Goal: Check status: Check status

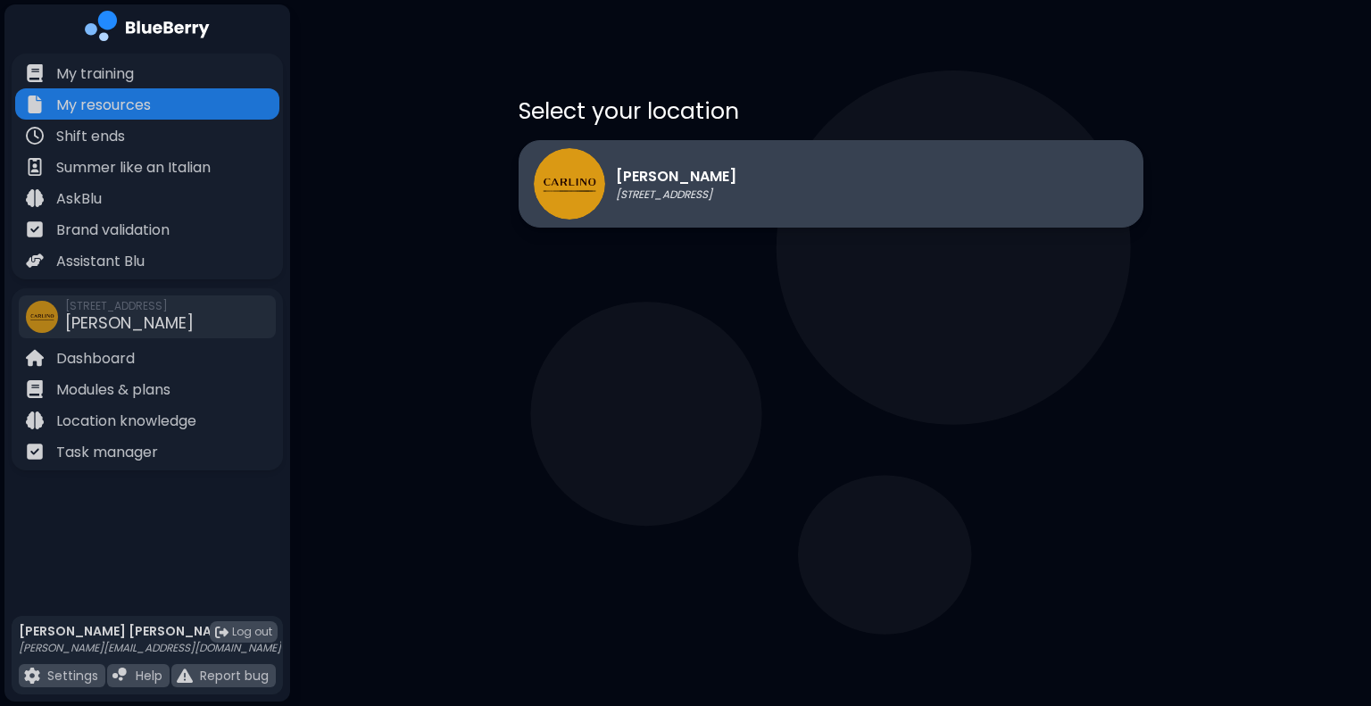
click at [882, 144] on div "[PERSON_NAME] [STREET_ADDRESS]" at bounding box center [831, 183] width 625 height 87
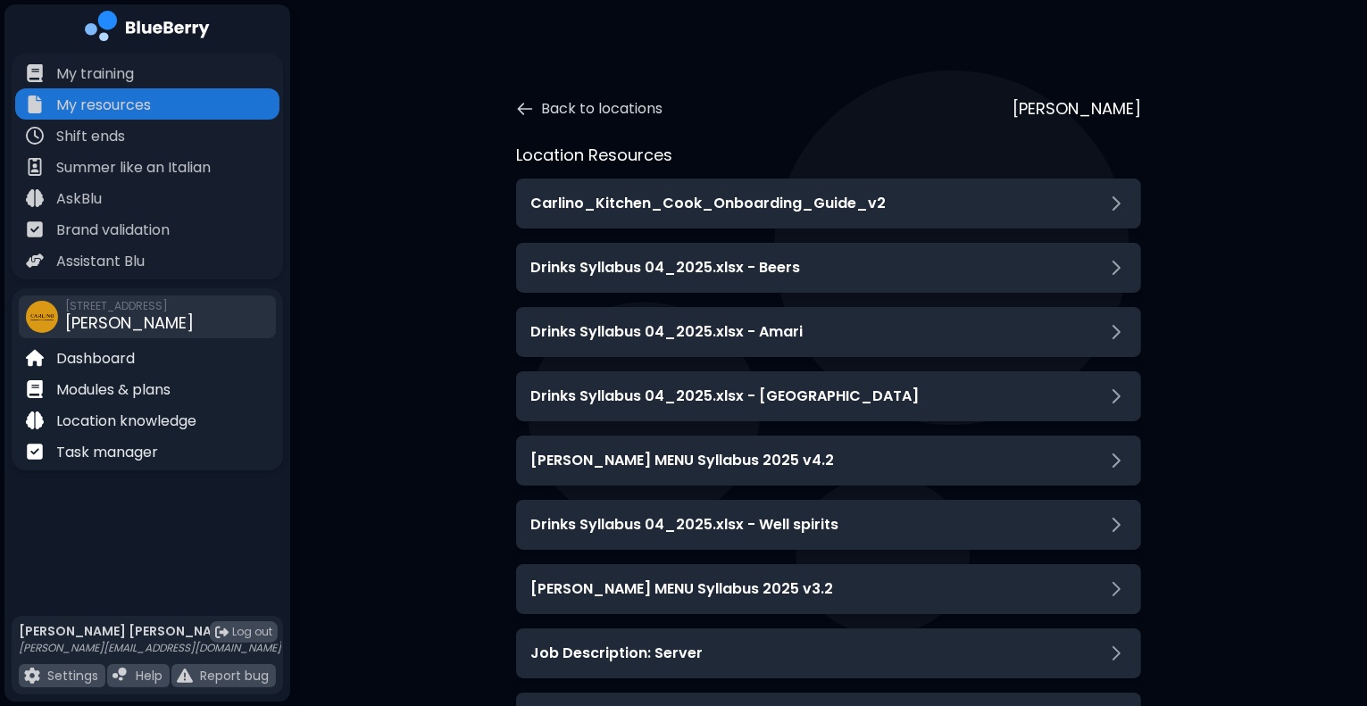
click at [131, 312] on span "[PERSON_NAME]" at bounding box center [129, 323] width 129 height 22
click at [106, 343] on div "Dashboard" at bounding box center [147, 357] width 264 height 31
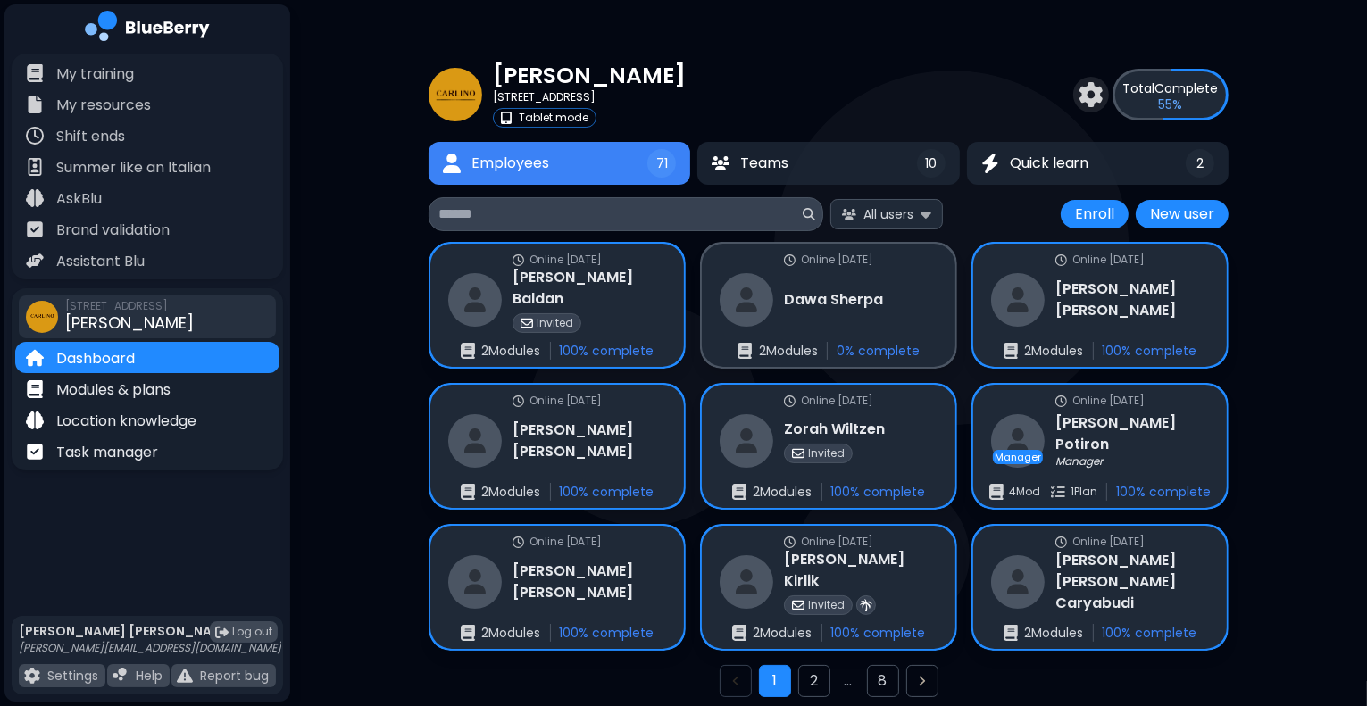
click at [609, 221] on input at bounding box center [618, 214] width 361 height 21
click at [911, 215] on span "All users" at bounding box center [888, 214] width 50 height 16
click at [896, 320] on span "Incomplete" at bounding box center [895, 323] width 70 height 16
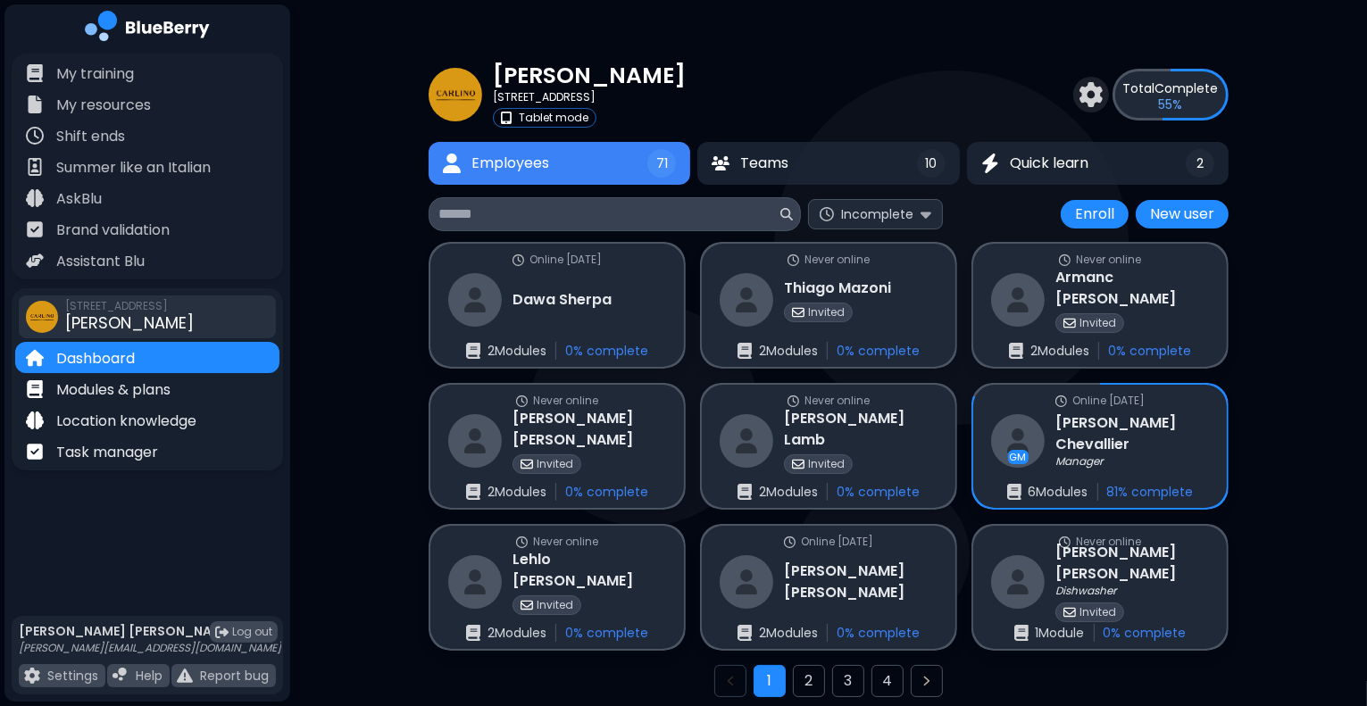
click at [1289, 320] on div "[PERSON_NAME] [STREET_ADDRESS] Tablet mode Total Complete 55 % Employees 71 Tea…" at bounding box center [828, 384] width 1077 height 769
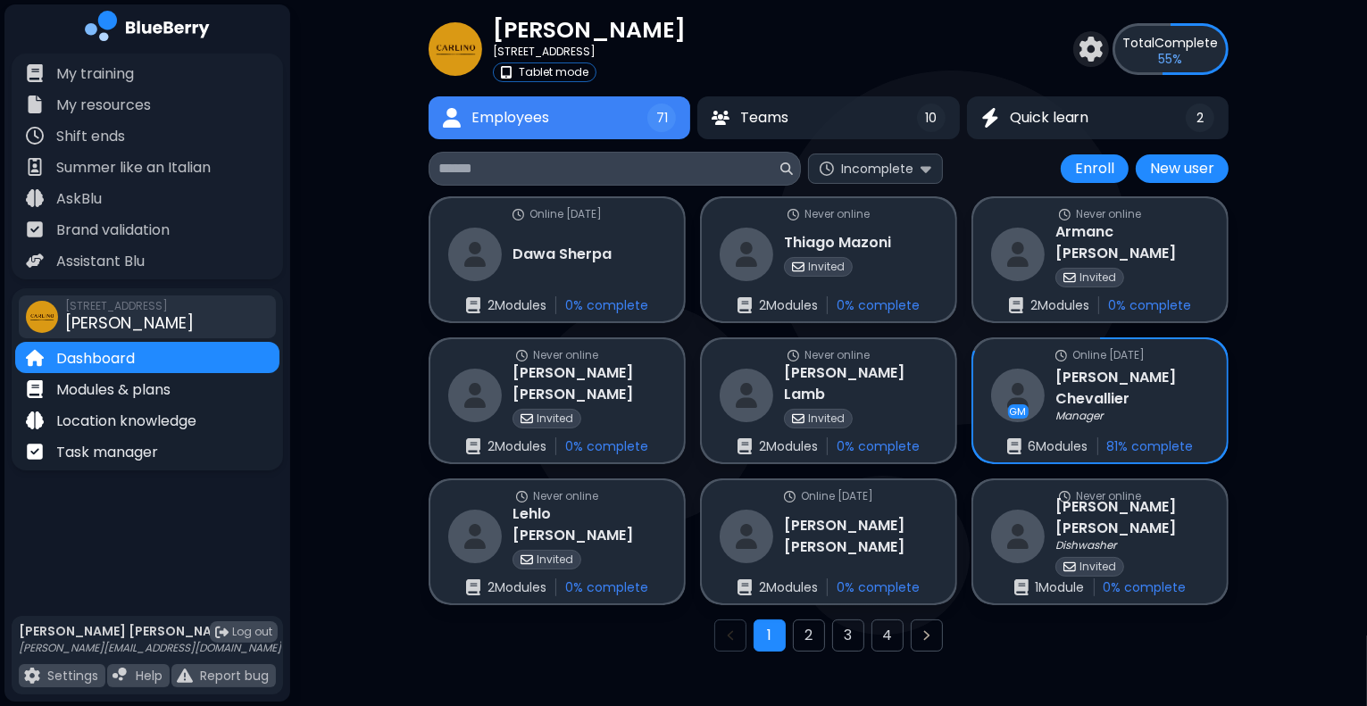
scroll to position [46, 0]
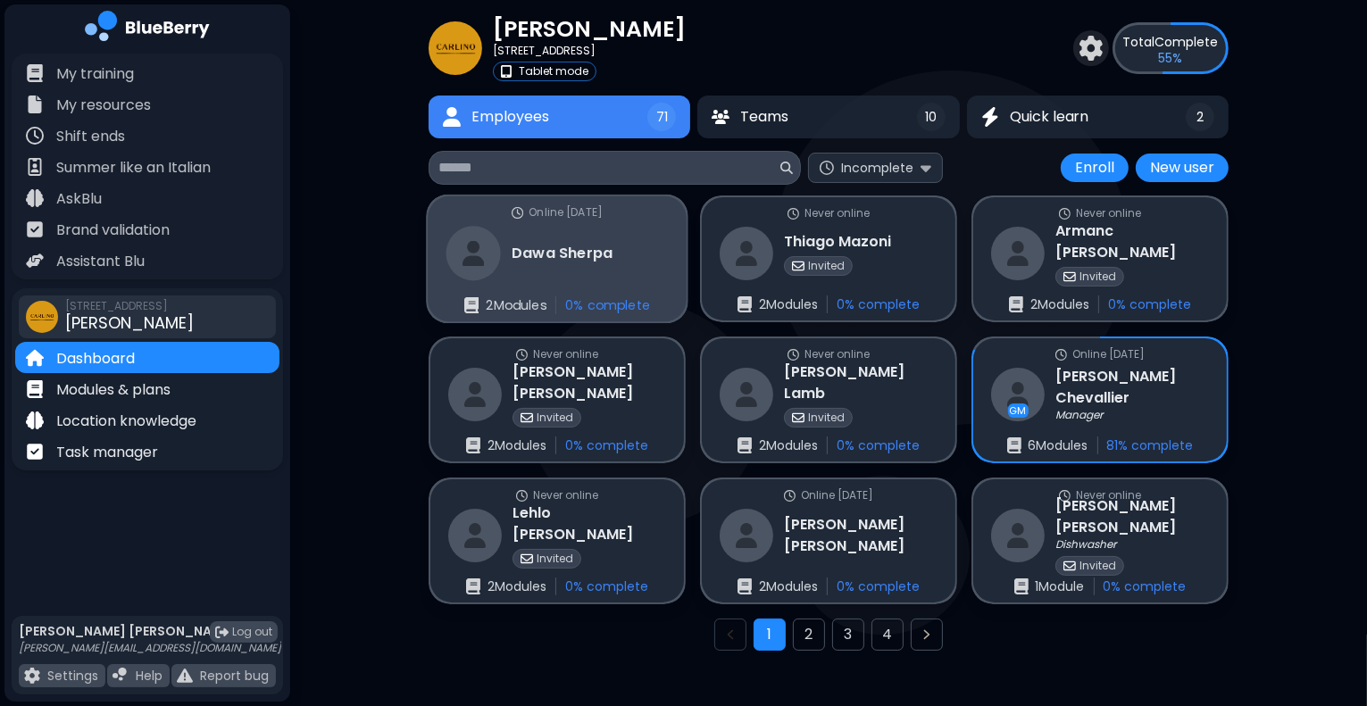
click at [615, 308] on p "0 % complete" at bounding box center [607, 305] width 85 height 16
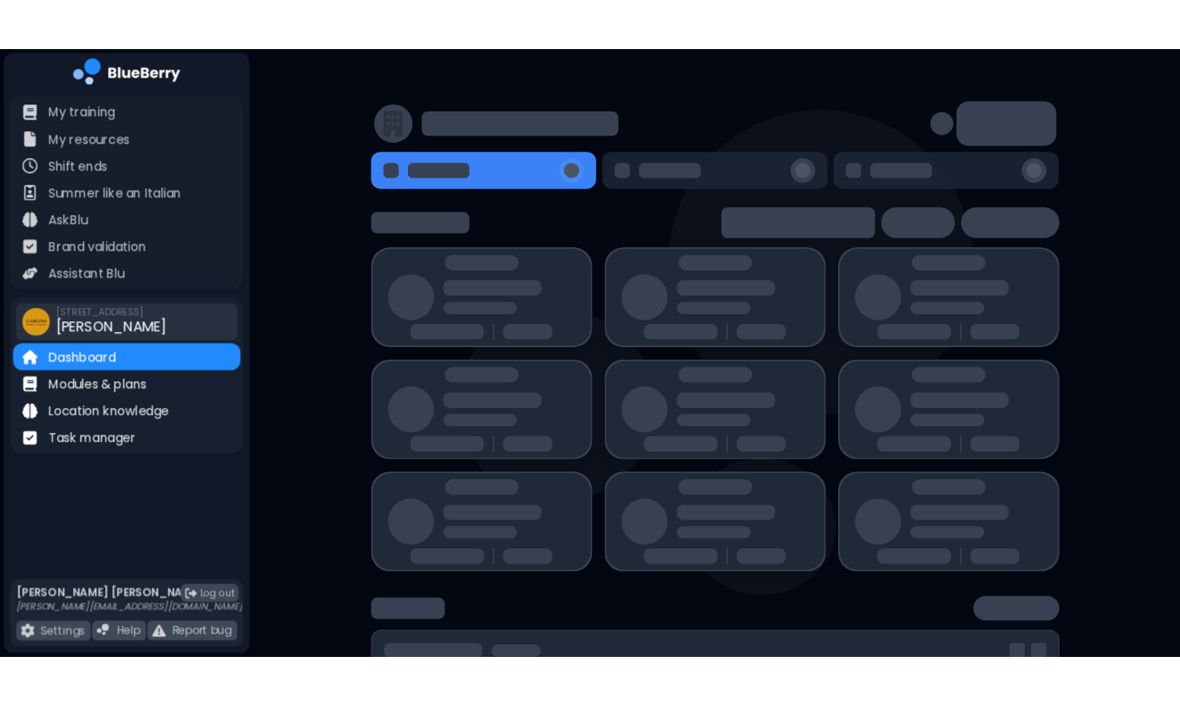
scroll to position [5, 0]
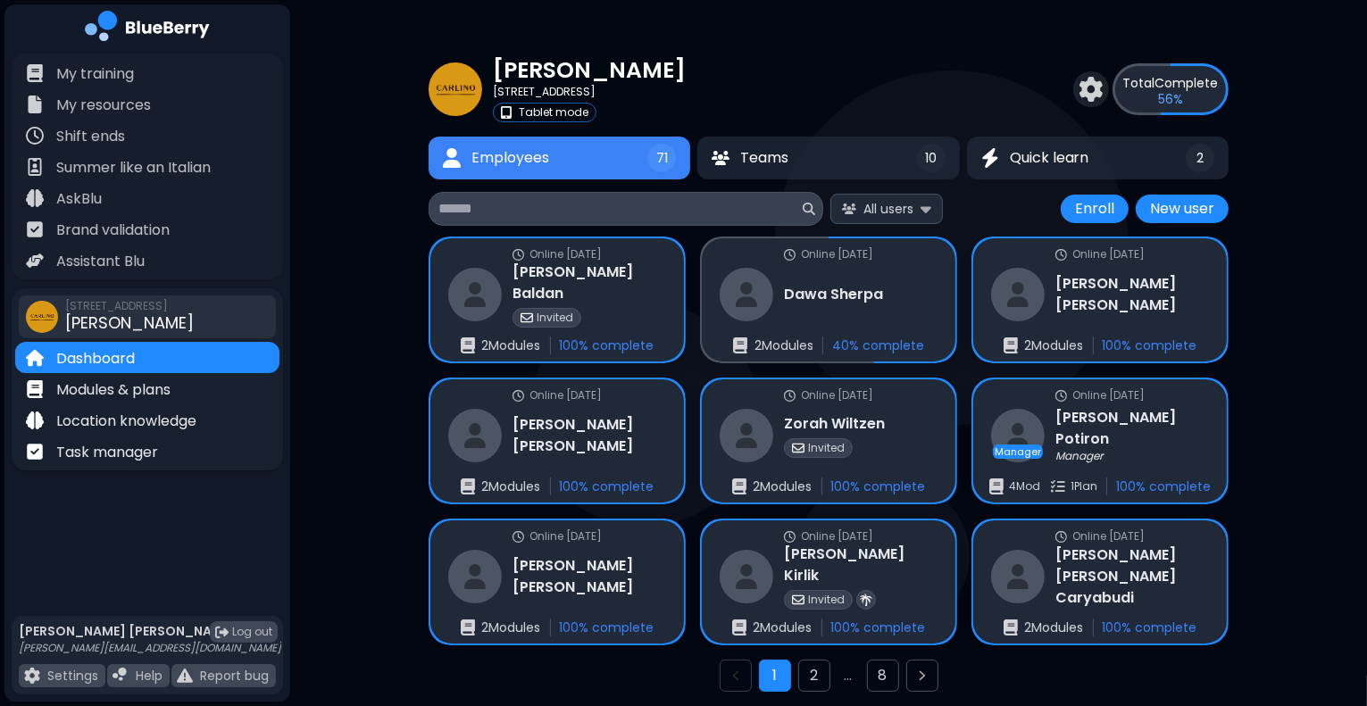
click at [644, 204] on input at bounding box center [618, 208] width 361 height 21
click at [926, 212] on img at bounding box center [925, 208] width 11 height 17
click at [703, 203] on input at bounding box center [618, 208] width 361 height 21
click at [918, 212] on button "All users" at bounding box center [886, 208] width 112 height 29
click at [911, 309] on span "Incomplete" at bounding box center [895, 317] width 70 height 16
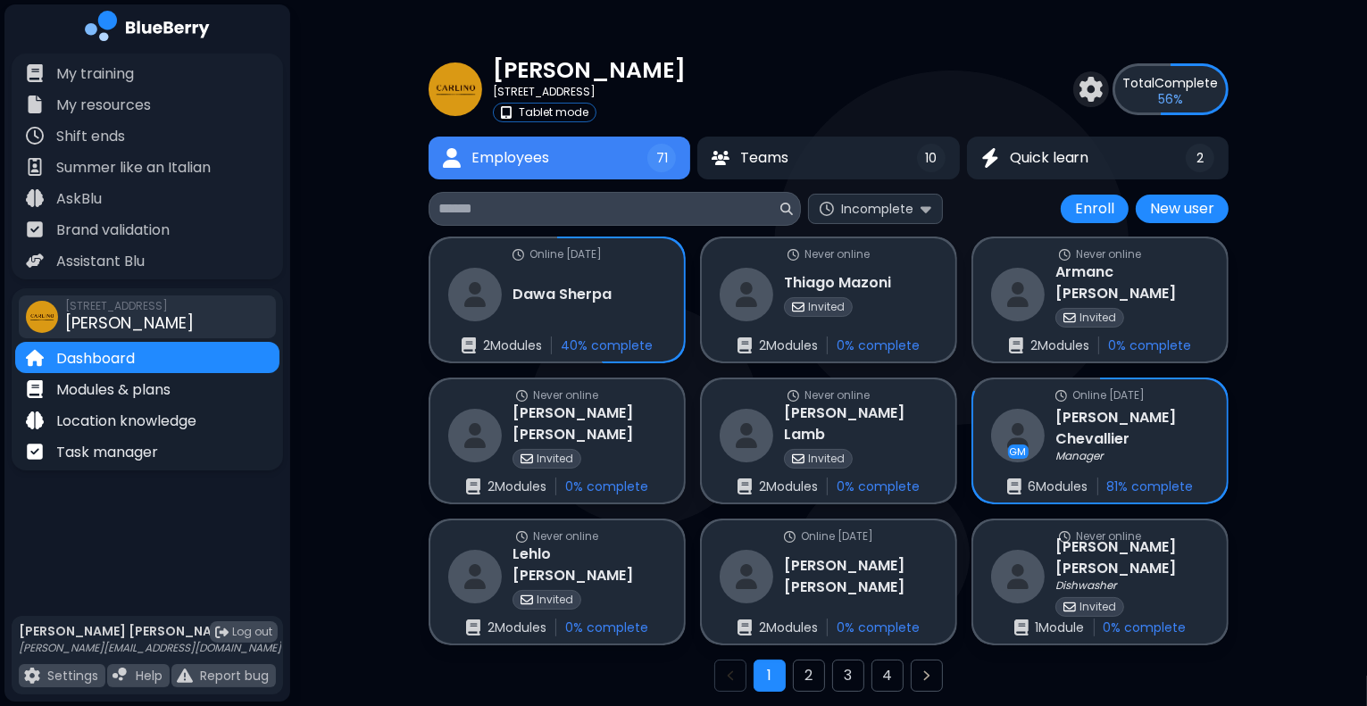
click at [1246, 279] on div "[PERSON_NAME] [STREET_ADDRESS] Tablet mode Total Complete 56 % Employees 71 Tea…" at bounding box center [828, 379] width 1077 height 769
click at [685, 200] on input at bounding box center [607, 208] width 338 height 21
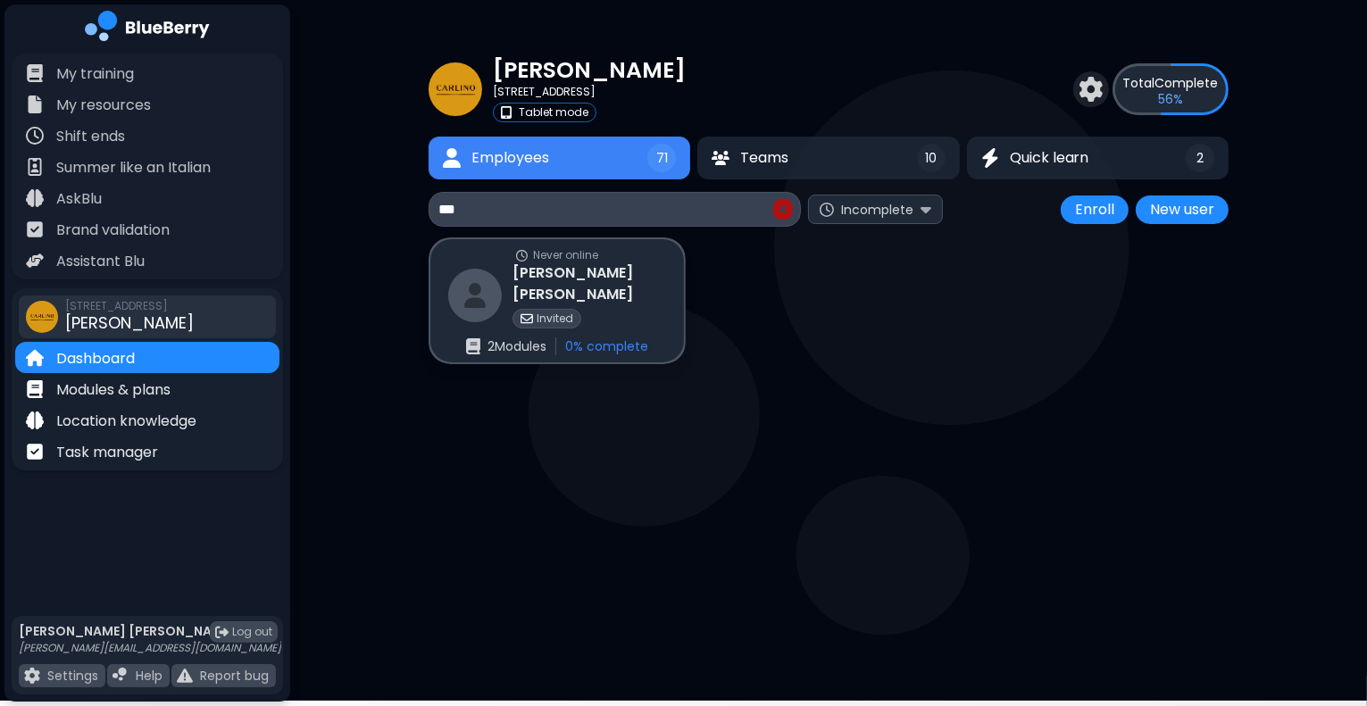
click at [685, 200] on input "***" at bounding box center [603, 209] width 331 height 21
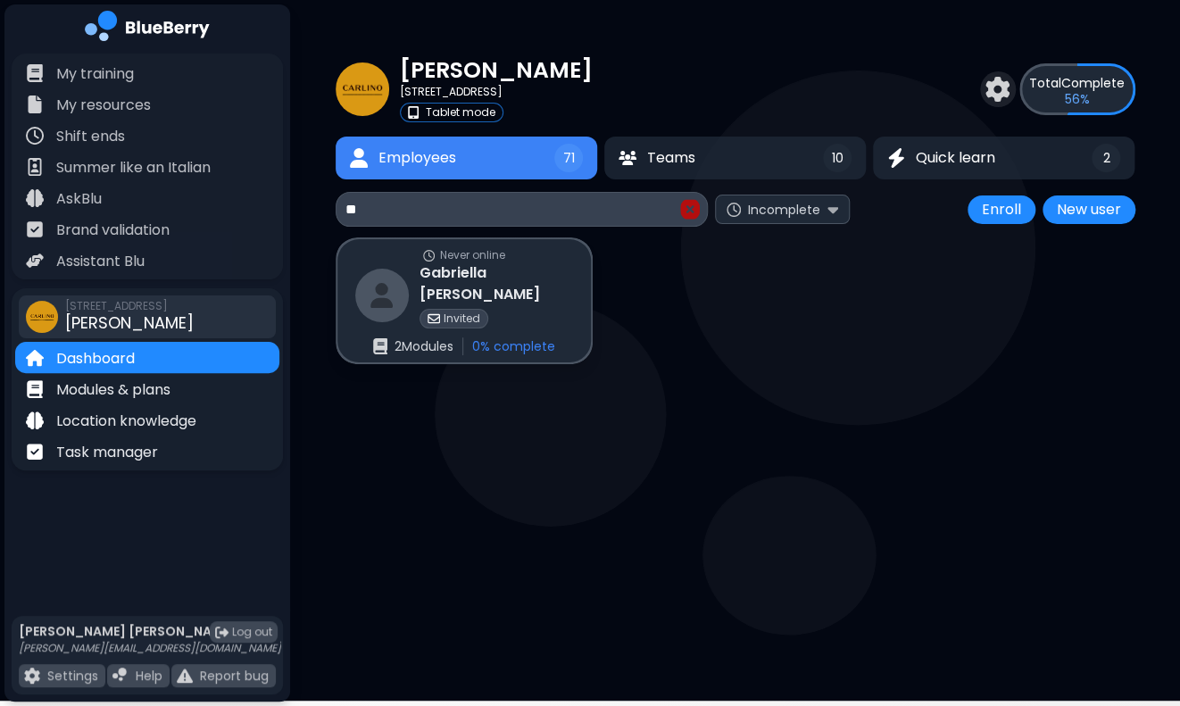
type input "*"
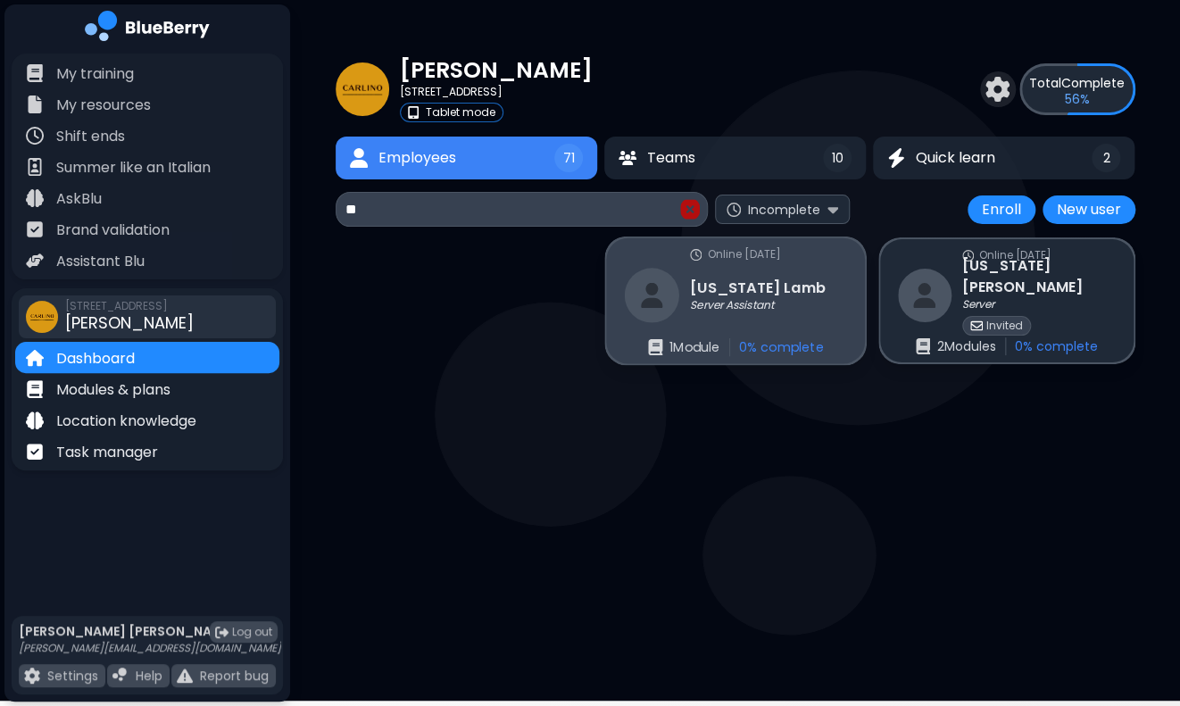
type input "*"
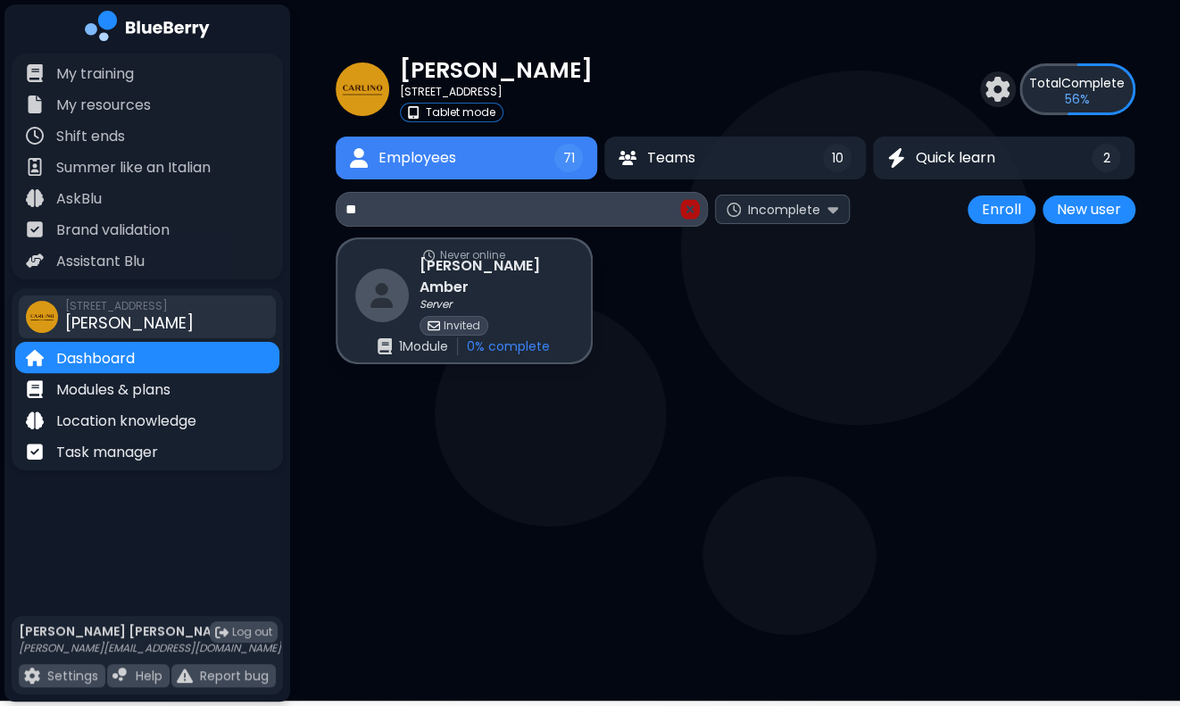
type input "*"
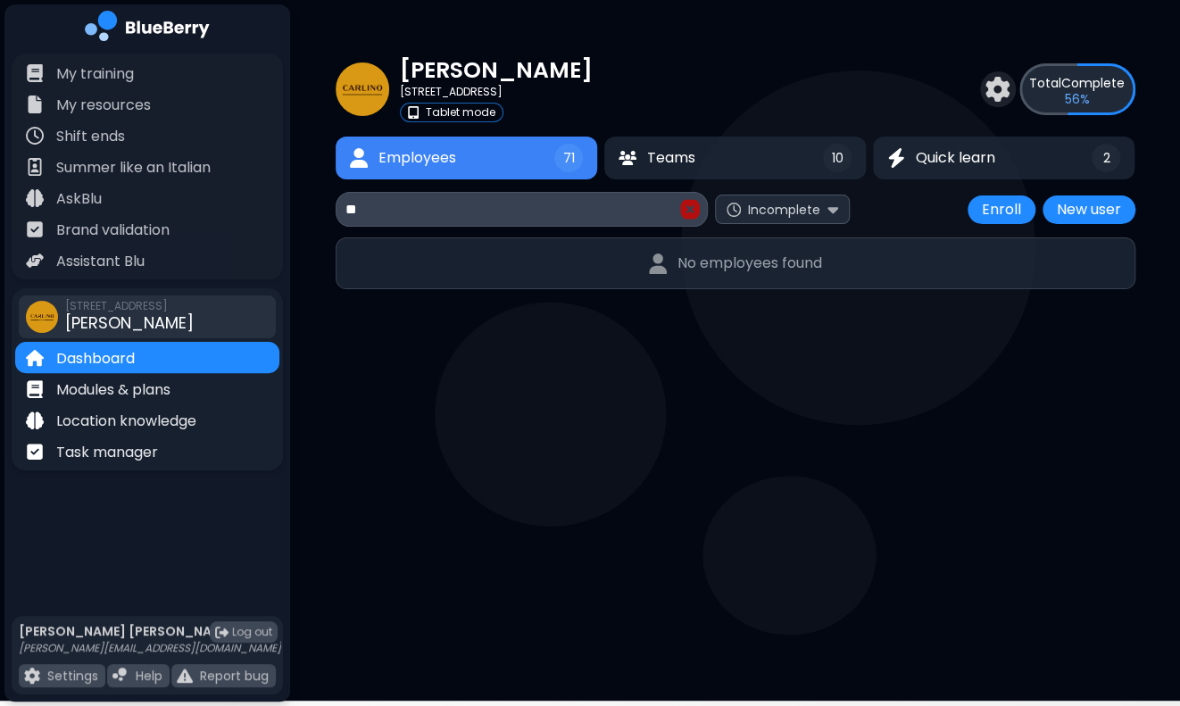
type input "*"
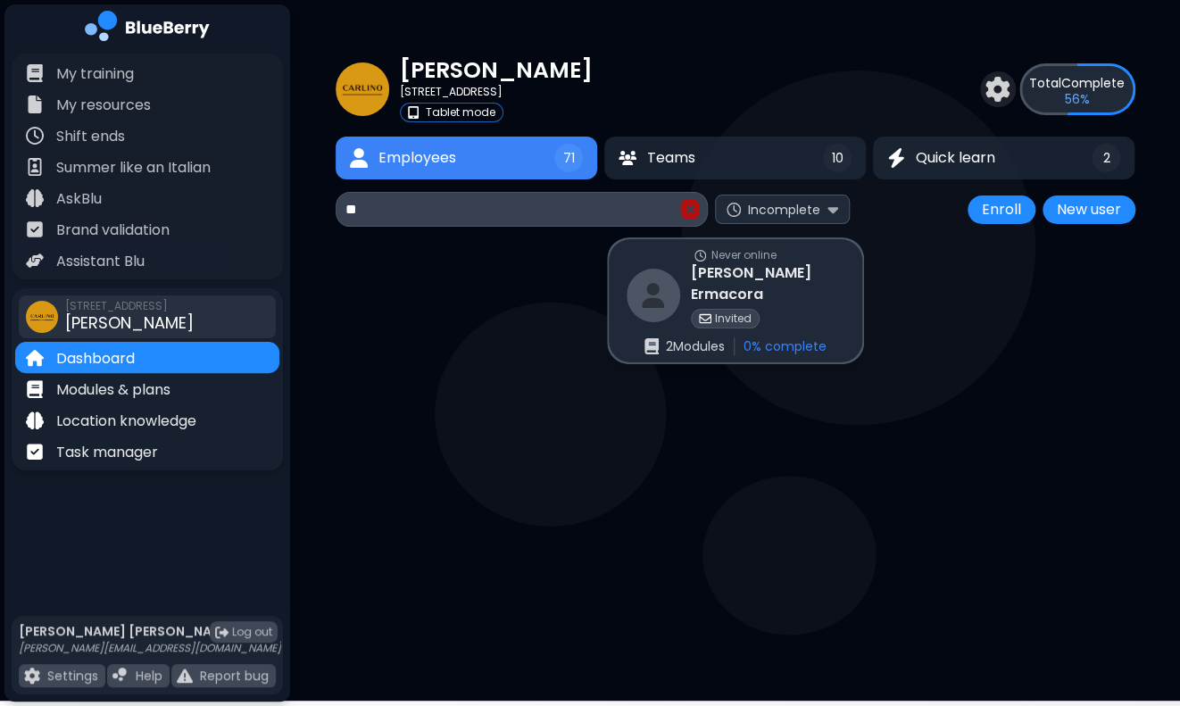
type input "*"
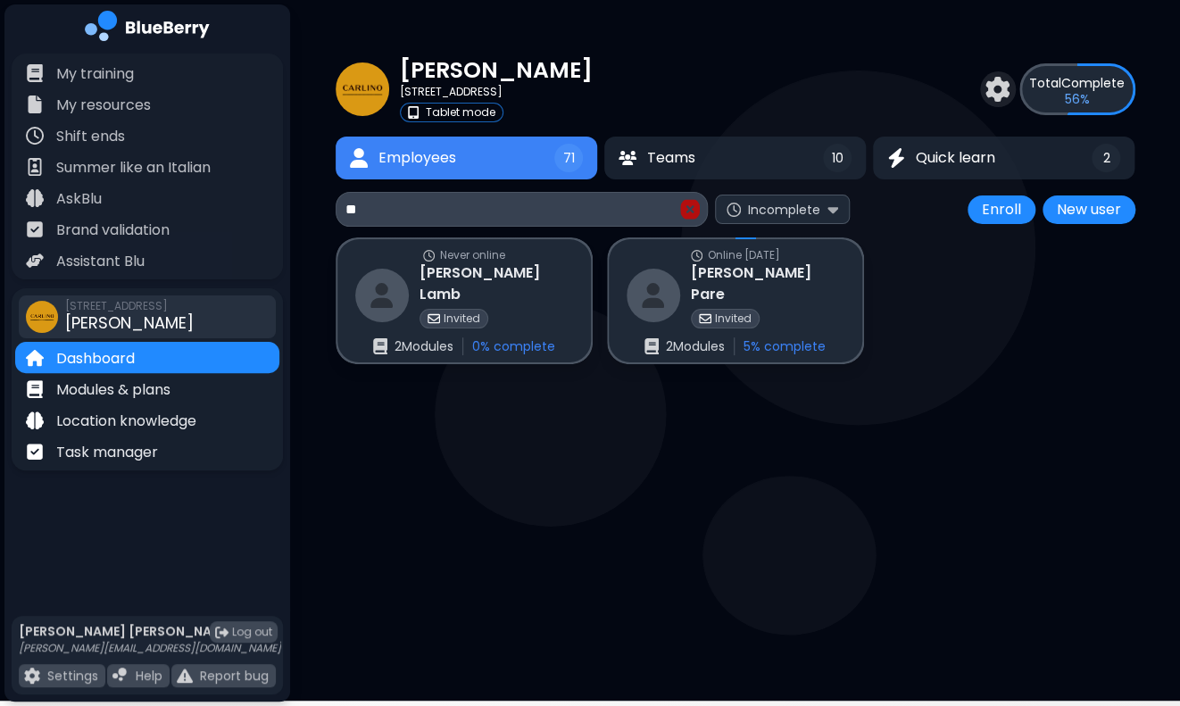
type input "*"
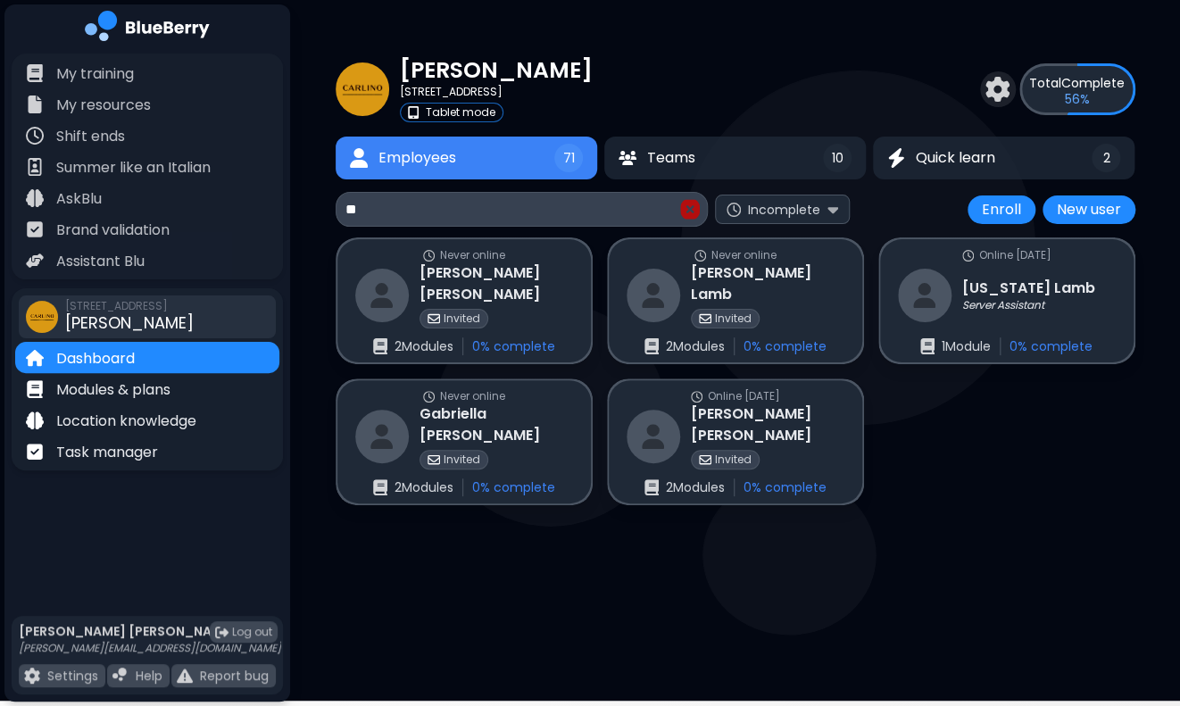
type input "*"
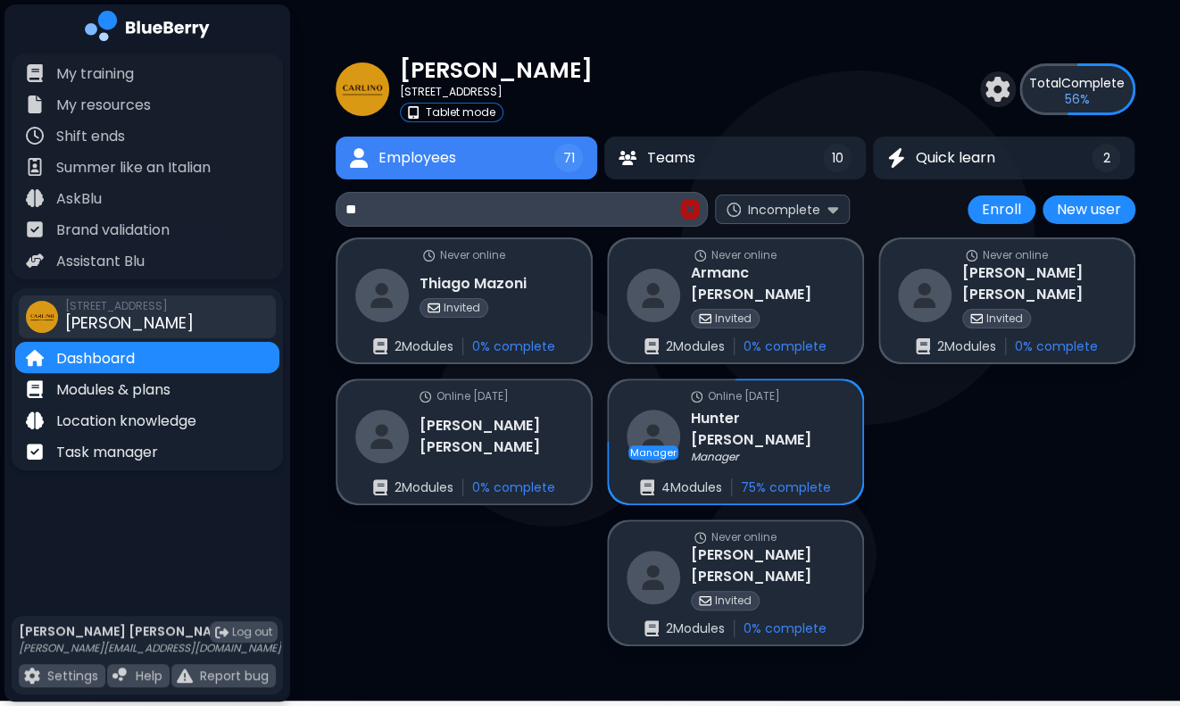
type input "*"
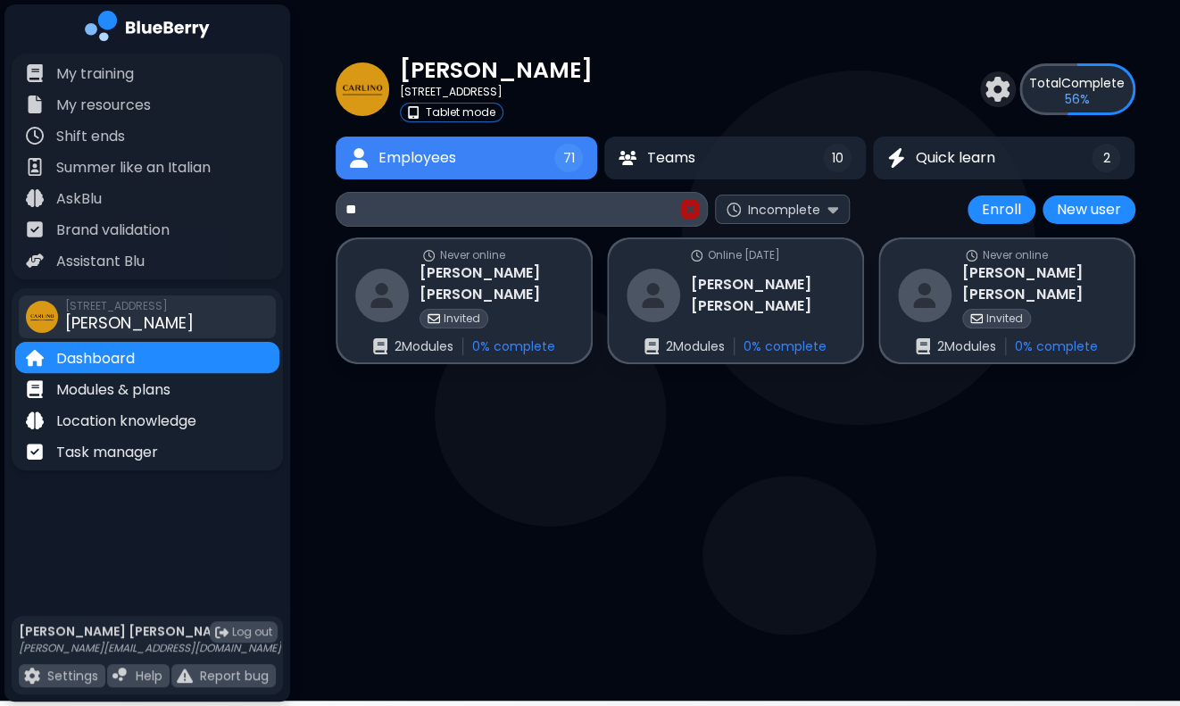
type input "*"
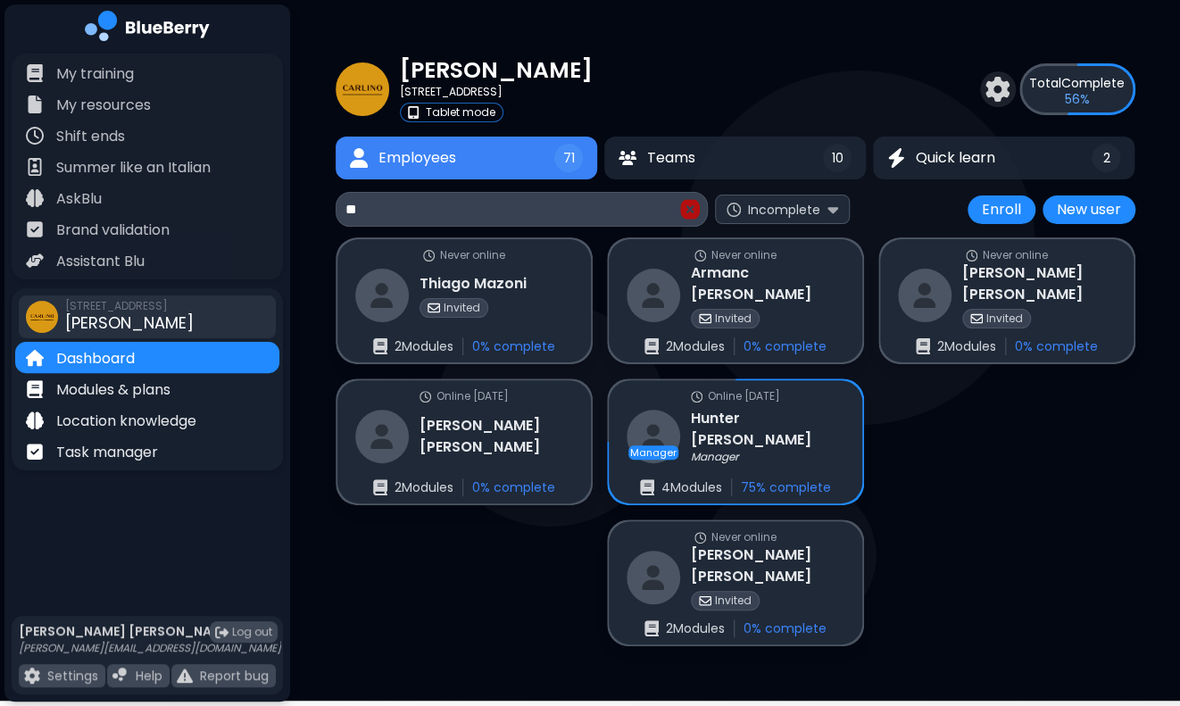
type input "*"
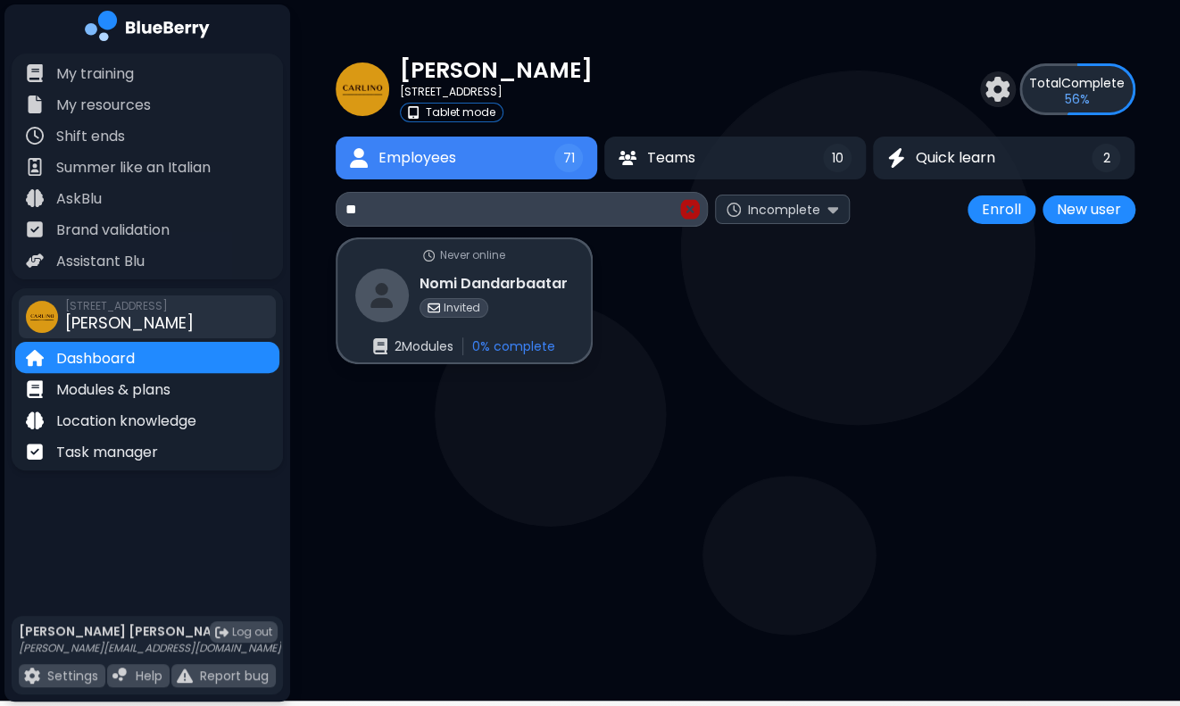
type input "*"
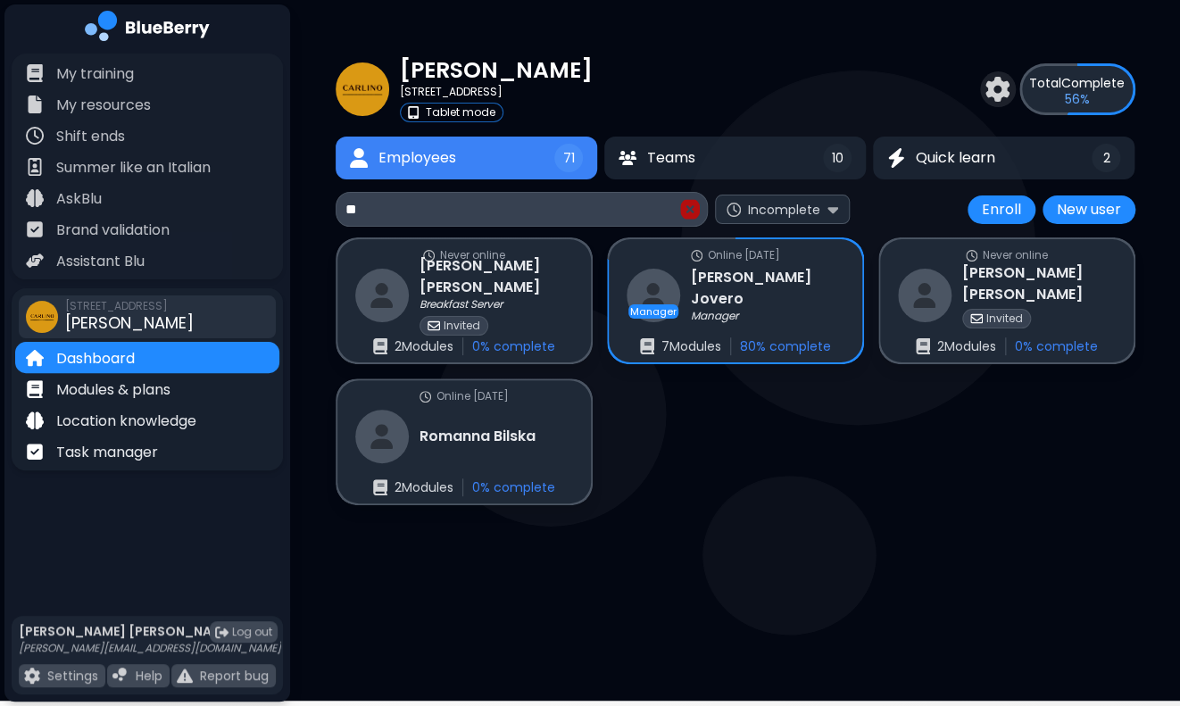
type input "*"
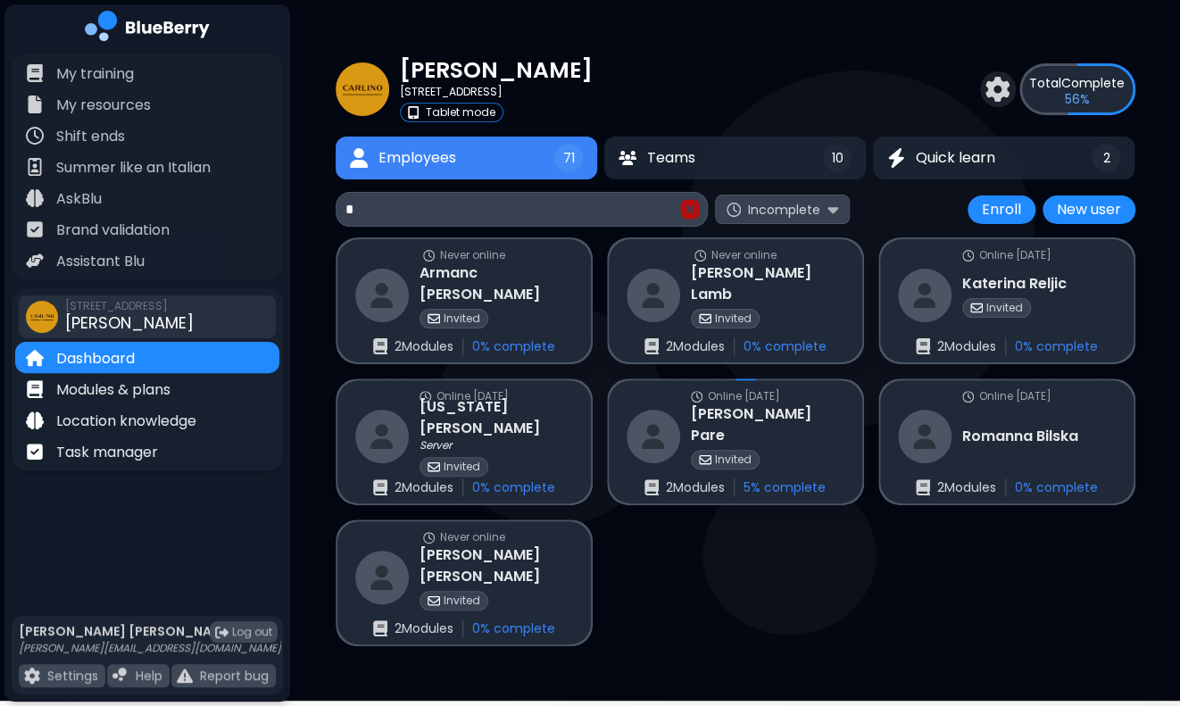
click at [816, 213] on span "Incomplete" at bounding box center [784, 210] width 72 height 16
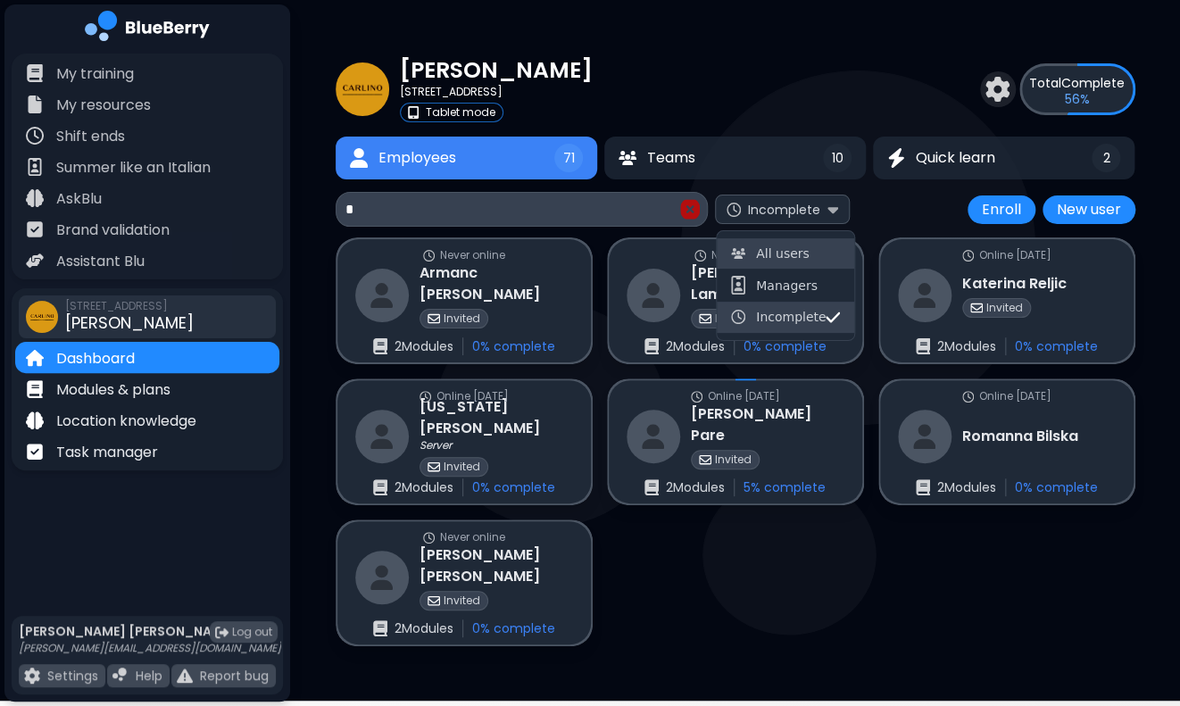
click at [803, 239] on button "All users" at bounding box center [785, 253] width 137 height 30
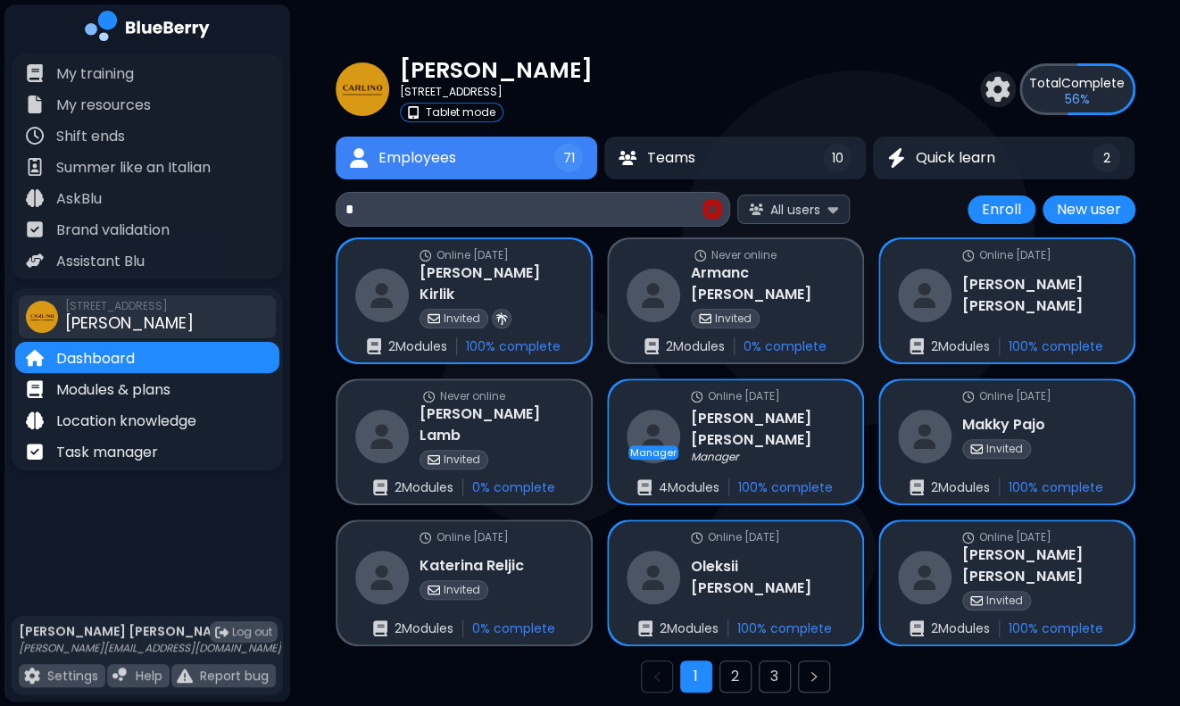
click at [651, 217] on input "*" at bounding box center [522, 209] width 354 height 21
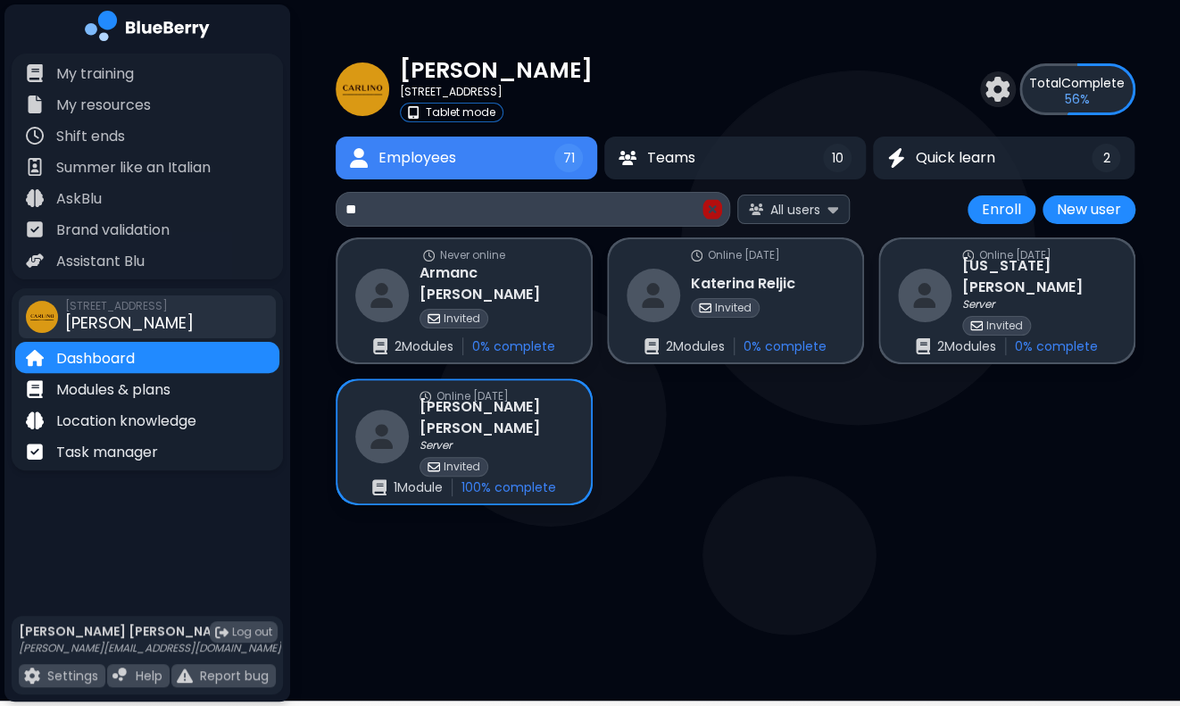
type input "*"
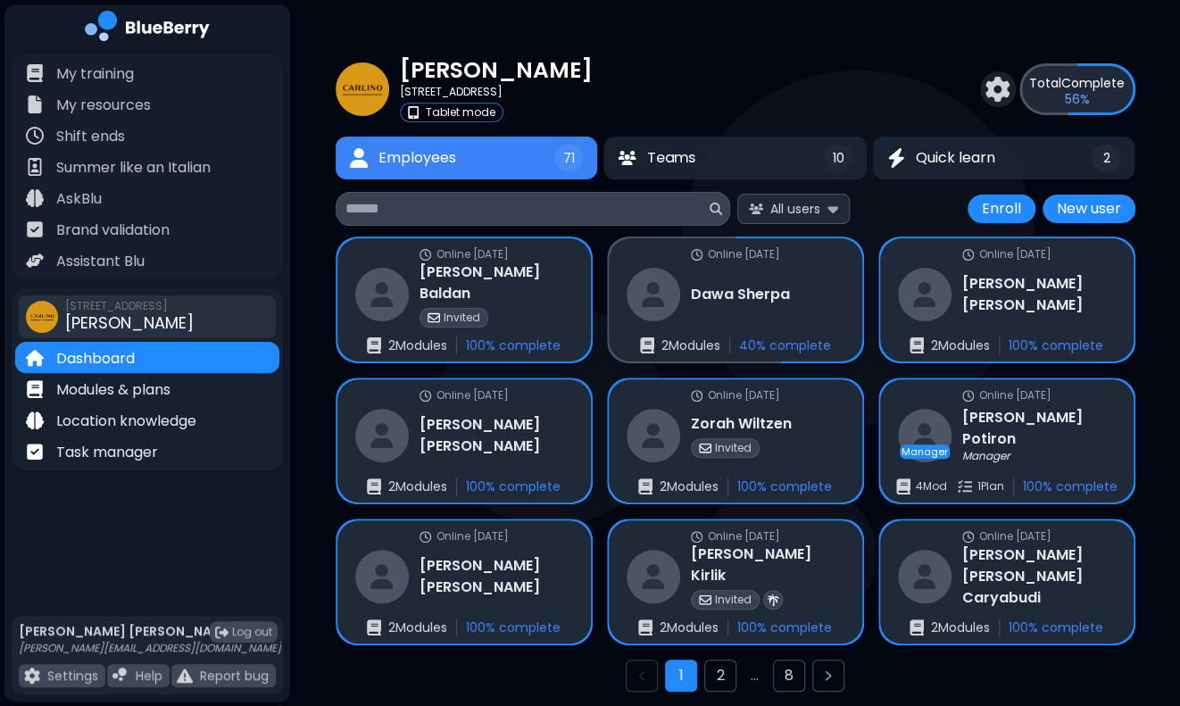
click at [748, 78] on div "[PERSON_NAME] [STREET_ADDRESS] Tablet mode Total Complete 56 %" at bounding box center [736, 88] width 800 height 67
